Goal: Task Accomplishment & Management: Manage account settings

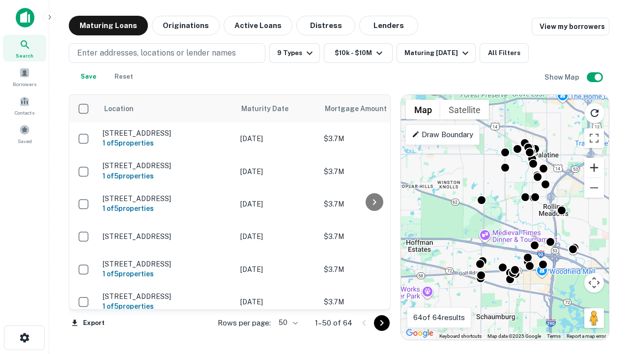
click at [594, 168] on button "Zoom in" at bounding box center [594, 168] width 20 height 20
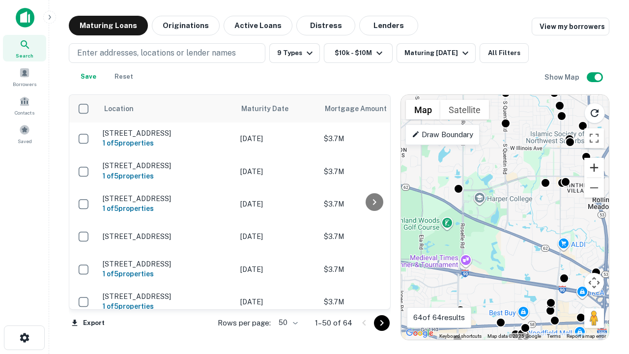
click at [594, 168] on button "Zoom in" at bounding box center [594, 168] width 20 height 20
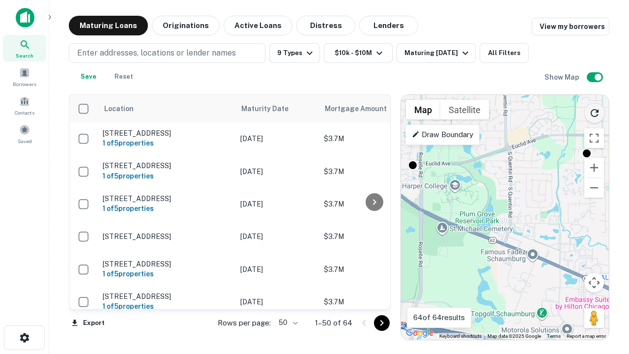
click at [595, 111] on icon "Reload search area" at bounding box center [595, 113] width 12 height 12
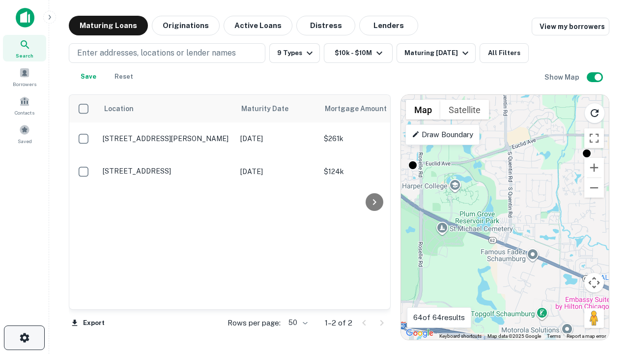
click at [24, 338] on icon "button" at bounding box center [25, 338] width 12 height 12
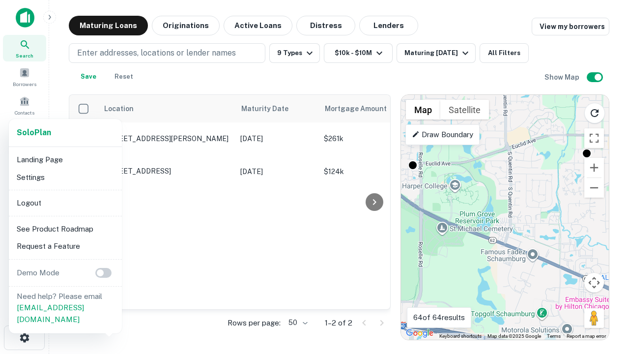
click at [65, 202] on li "Logout" at bounding box center [65, 203] width 105 height 18
